Goal: Task Accomplishment & Management: Manage account settings

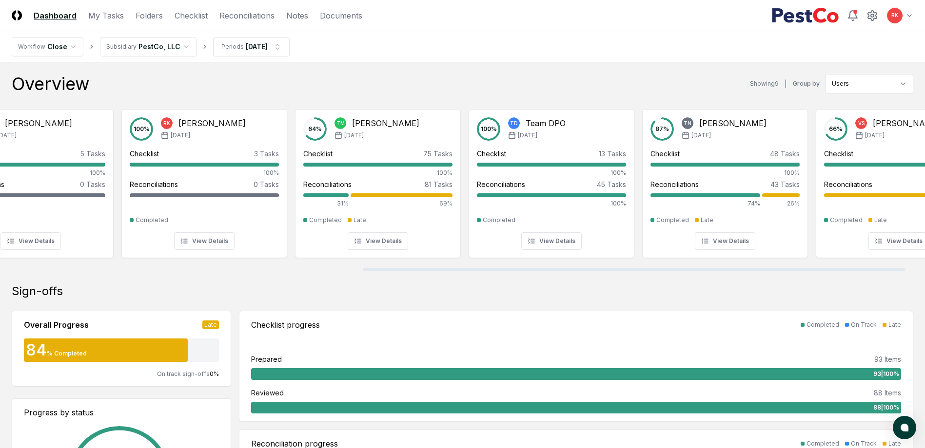
scroll to position [0, 653]
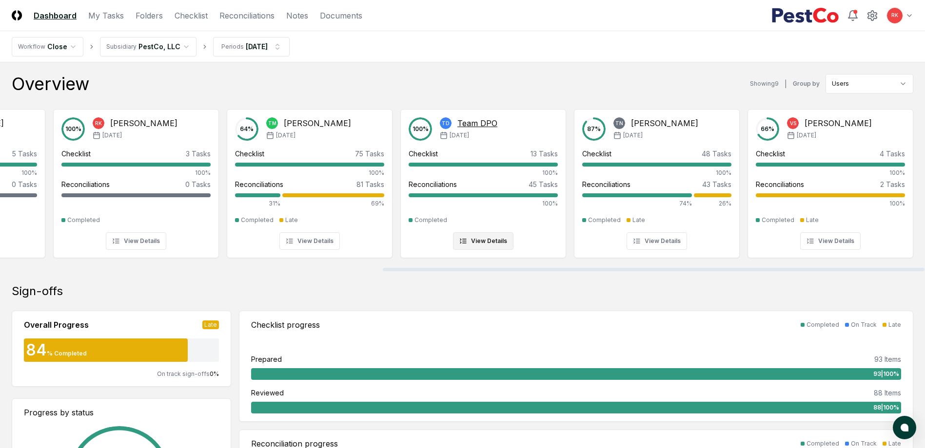
drag, startPoint x: 242, startPoint y: 269, endPoint x: 564, endPoint y: 245, distance: 323.6
click at [628, 268] on div at bounding box center [654, 269] width 542 height 3
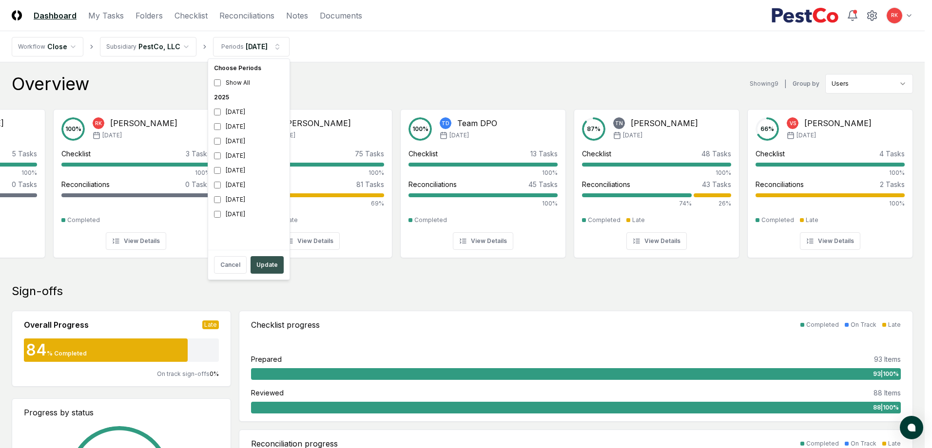
click at [266, 272] on button "Update" at bounding box center [267, 265] width 33 height 18
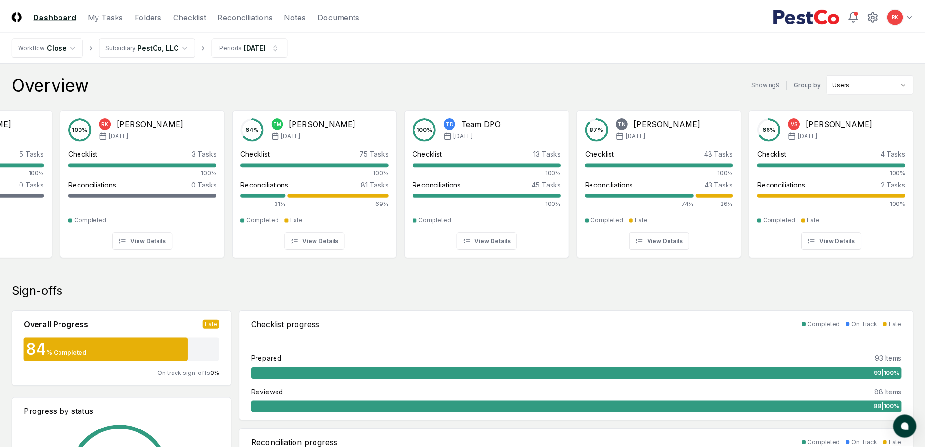
scroll to position [0, 645]
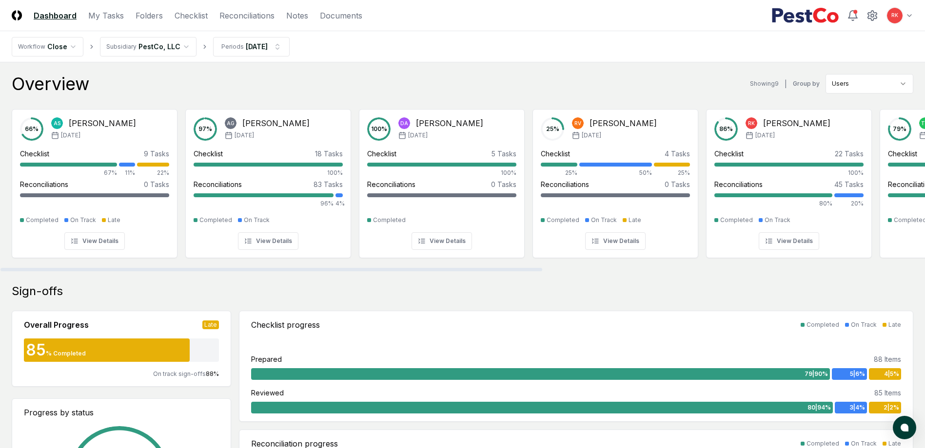
drag, startPoint x: 220, startPoint y: 269, endPoint x: 4, endPoint y: 267, distance: 215.9
click at [4, 268] on div at bounding box center [271, 269] width 542 height 3
click at [189, 14] on link "Checklist" at bounding box center [190, 16] width 33 height 12
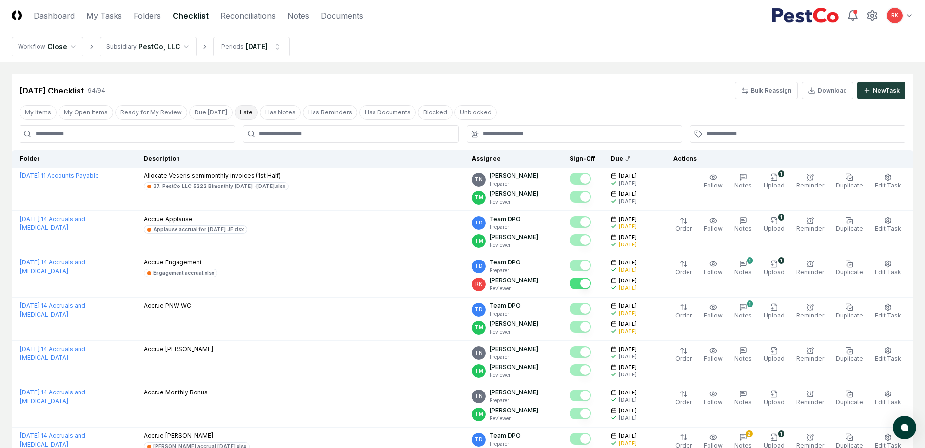
click at [238, 115] on button "Late" at bounding box center [245, 112] width 23 height 15
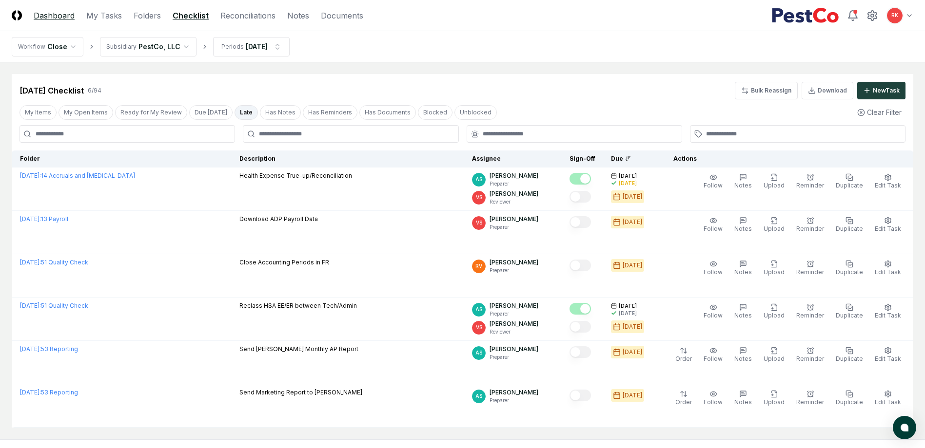
click at [52, 13] on link "Dashboard" at bounding box center [54, 16] width 41 height 12
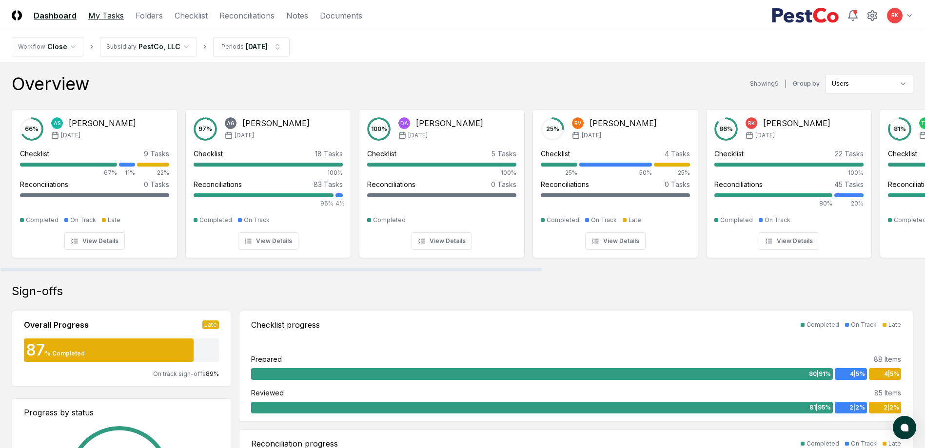
click at [109, 13] on link "My Tasks" at bounding box center [106, 16] width 36 height 12
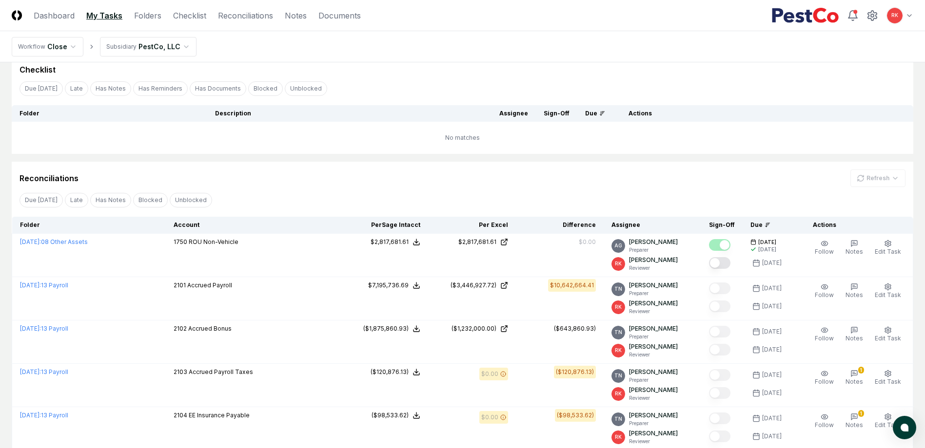
scroll to position [97, 0]
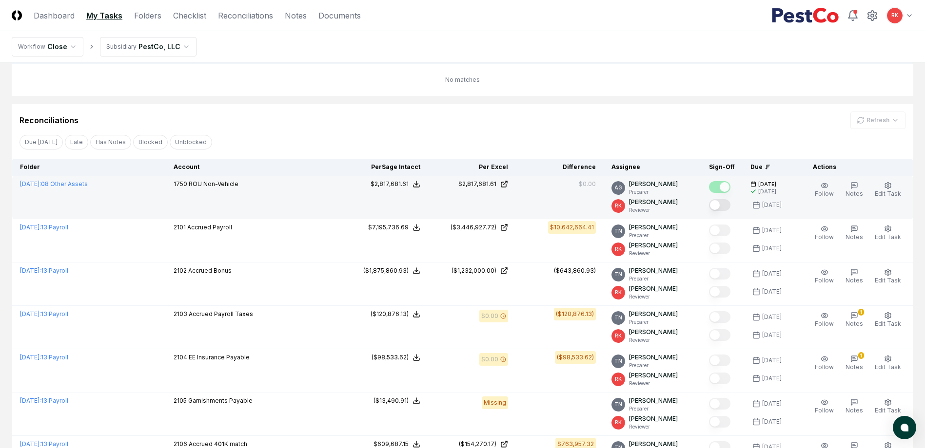
click at [717, 206] on button "Mark complete" at bounding box center [719, 205] width 21 height 12
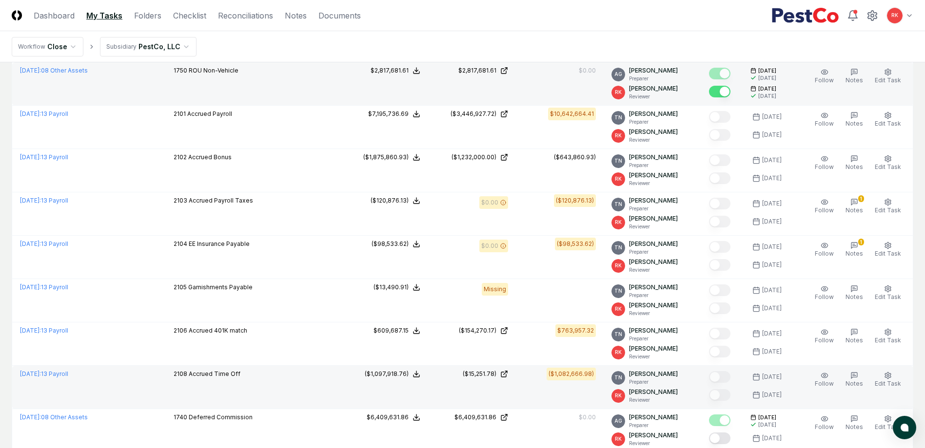
scroll to position [91, 0]
